Goal: Learn about a topic

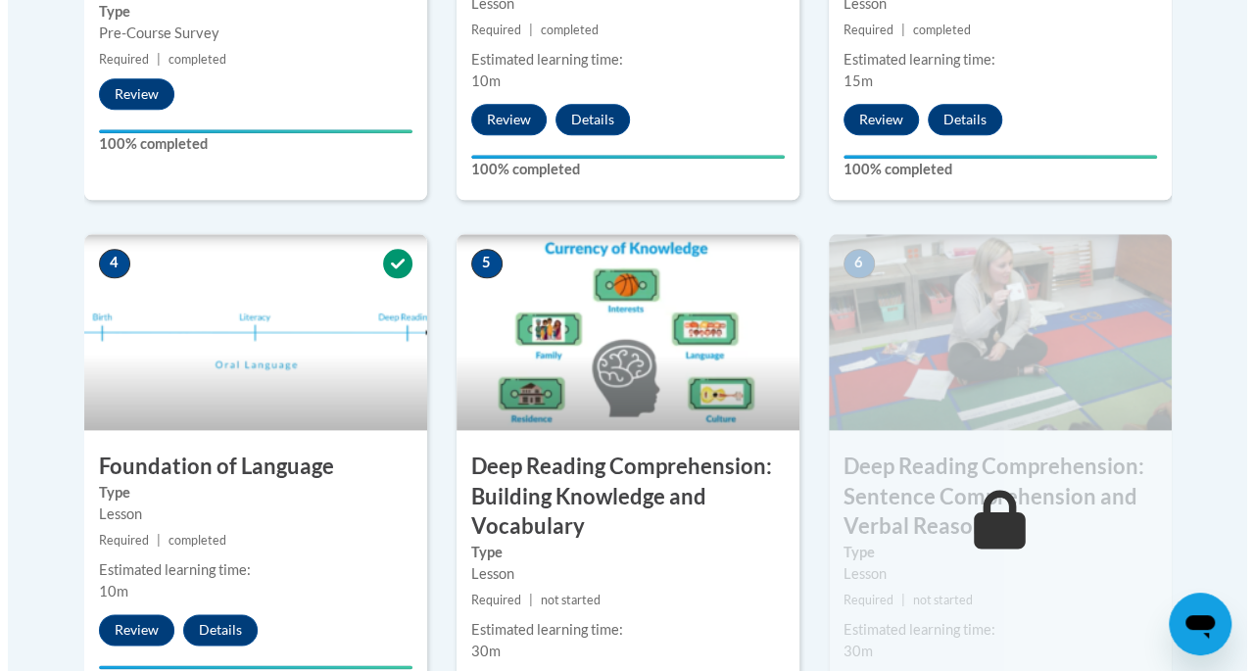
scroll to position [980, 0]
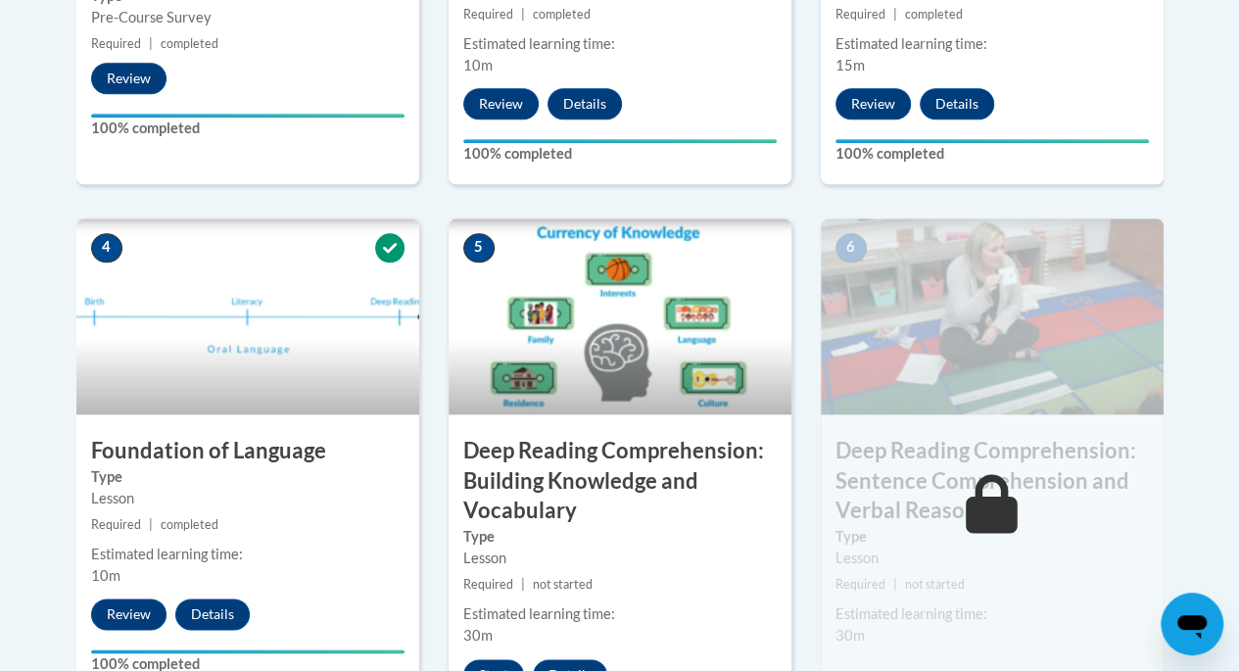
click at [578, 386] on img at bounding box center [620, 316] width 343 height 196
click at [485, 663] on button "Start" at bounding box center [493, 674] width 61 height 31
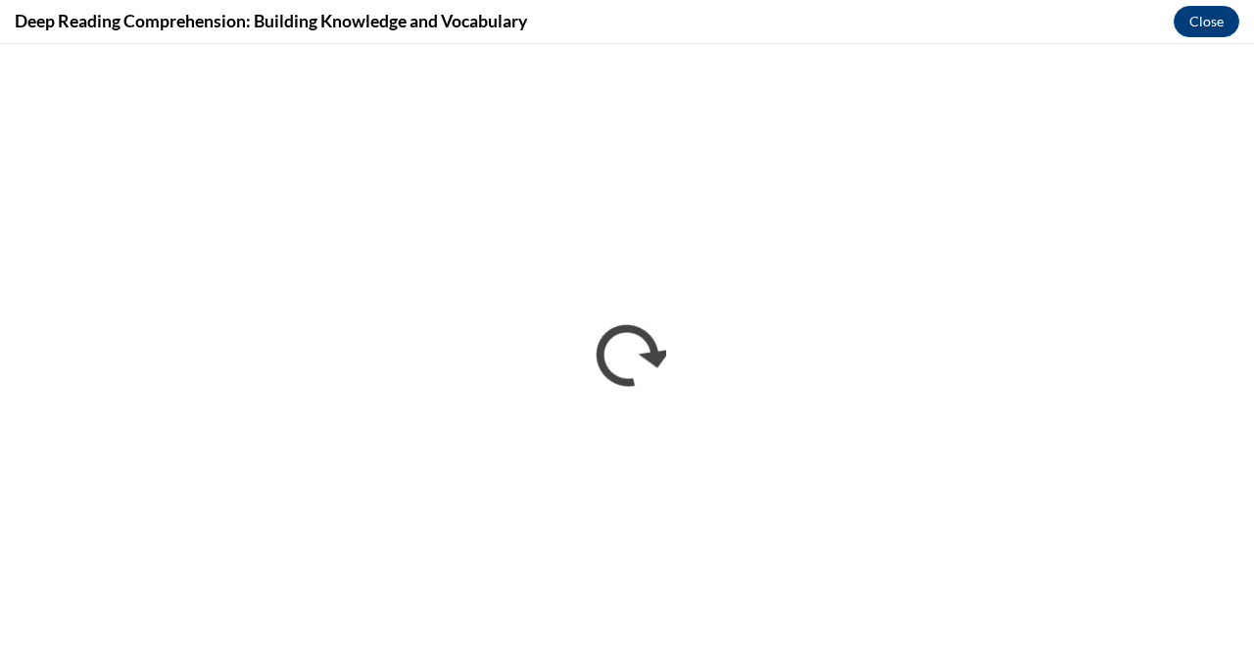
scroll to position [0, 0]
